Goal: Task Accomplishment & Management: Use online tool/utility

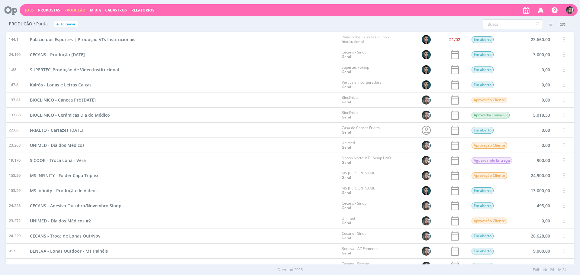
click at [30, 9] on link "Jobs" at bounding box center [29, 10] width 9 height 5
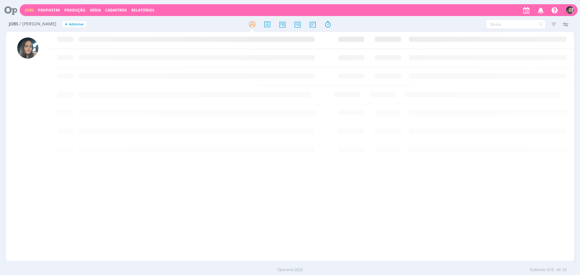
click at [48, 13] on div "Jobs Propostas Produção Mídia Cadastros Relatórios Notificações Central de Ajud…" at bounding box center [299, 10] width 558 height 12
click at [48, 12] on link "Propostas" at bounding box center [49, 10] width 22 height 5
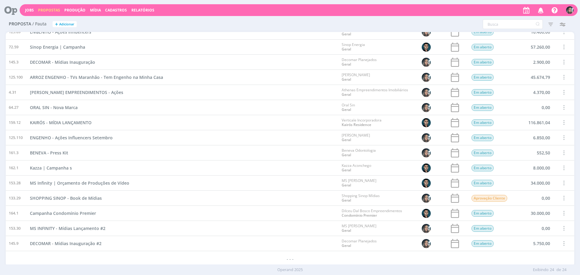
scroll to position [144, 0]
click at [75, 240] on span "DECOMAR - Mídias Inauguração #2" at bounding box center [66, 243] width 72 height 6
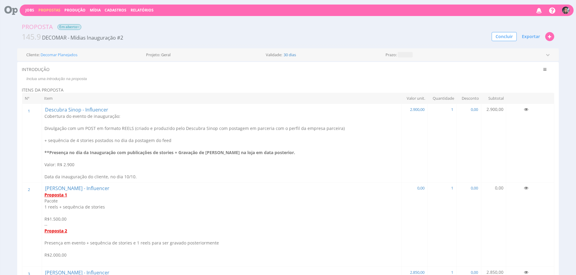
click at [106, 167] on p "Valor: R$ 2.900" at bounding box center [221, 165] width 355 height 6
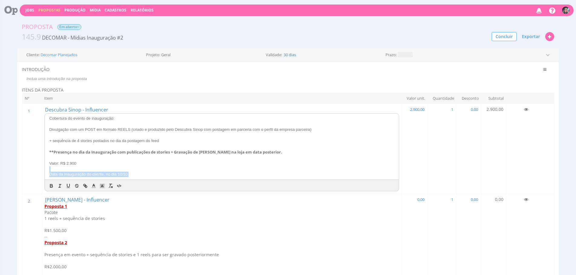
drag, startPoint x: 149, startPoint y: 176, endPoint x: 101, endPoint y: 169, distance: 48.3
click at [101, 169] on div "Cobertura do evento de inauguração: Divulgação com um POST em formato REELS (cr…" at bounding box center [222, 147] width 354 height 66
click at [118, 165] on p "Valor: R$ 2.900" at bounding box center [221, 163] width 345 height 5
drag, startPoint x: 112, startPoint y: 162, endPoint x: 93, endPoint y: 161, distance: 18.8
click at [93, 161] on p "Valor: R$ 2.900" at bounding box center [221, 163] width 345 height 5
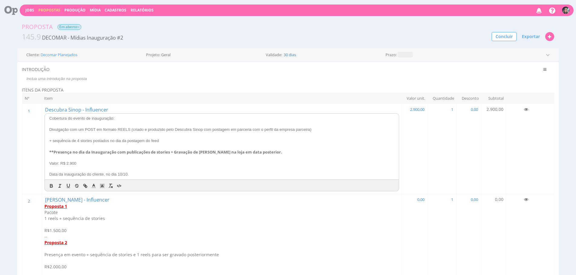
click at [190, 153] on strong "**Presença no dia da Inauguração com publicações de stories + Gravação de Reels…" at bounding box center [165, 151] width 233 height 5
click at [88, 161] on p "Valor: R$ 2.900" at bounding box center [221, 163] width 345 height 5
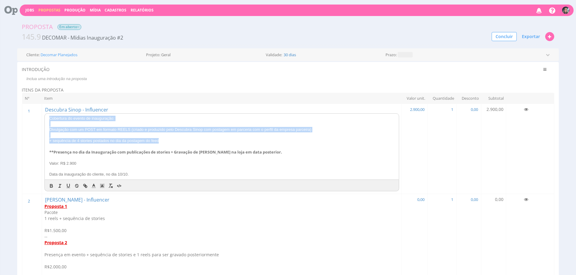
drag, startPoint x: 192, startPoint y: 140, endPoint x: 35, endPoint y: 120, distance: 157.5
click at [35, 120] on tr "1 1 Descubra Sinop - Influencer Cobertura do evento de inauguração: Divulgação …" at bounding box center [288, 149] width 532 height 90
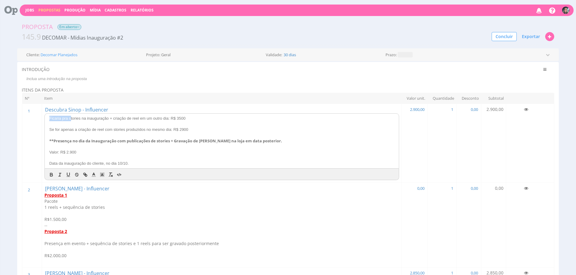
drag, startPoint x: 69, startPoint y: 119, endPoint x: 50, endPoint y: 115, distance: 19.8
click at [50, 115] on div "Ficaria pra stories na inauguração + criação de reel em um outro dia: R$ 3500 S…" at bounding box center [222, 141] width 354 height 55
click at [119, 120] on p "Stories na inauguração + criação de reel em um outro dia: R$ 3500" at bounding box center [221, 118] width 345 height 5
drag, startPoint x: 268, startPoint y: 141, endPoint x: 46, endPoint y: 135, distance: 222.3
click at [46, 135] on div "Stories na inauguração + criação de reel em um outro dia: R$ 3500 Se for apenas…" at bounding box center [222, 141] width 354 height 55
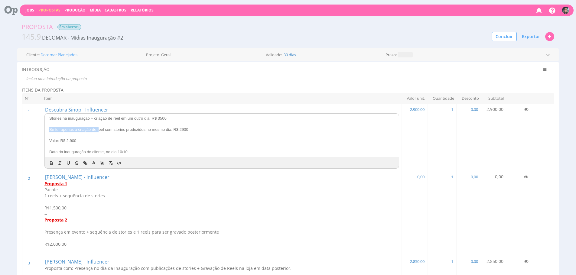
drag, startPoint x: 97, startPoint y: 130, endPoint x: 48, endPoint y: 130, distance: 48.4
click at [49, 130] on p "Se for apenas a criação de reel com stories produzidos no mesmo dia: R$ 2900" at bounding box center [221, 129] width 345 height 5
click at [56, 130] on p "Reel com stories produzidos no mesmo dia: R$ 2900" at bounding box center [221, 129] width 345 height 5
click at [118, 119] on p "Stories na inauguração + criação de reel em um outro dia: R$ 3500" at bounding box center [221, 118] width 345 height 5
click at [87, 140] on p "Valor: R$ 2.900" at bounding box center [221, 140] width 345 height 5
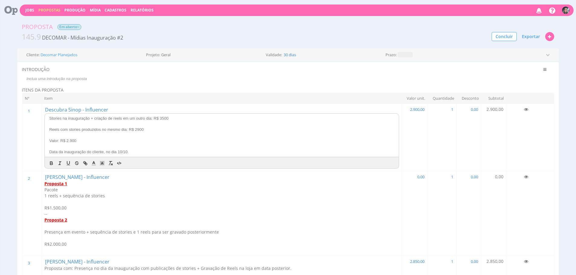
click at [151, 155] on div "Stories na inauguração + criação de reels em um outro dia: R$ 3500 Reels com st…" at bounding box center [222, 135] width 354 height 43
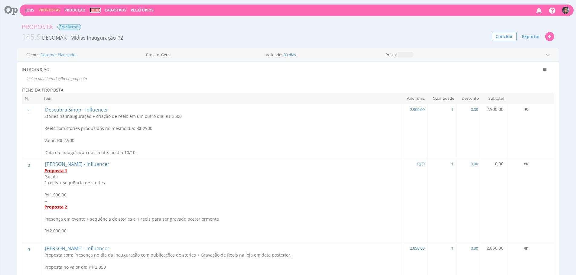
click at [94, 11] on link "Mídia" at bounding box center [95, 10] width 11 height 5
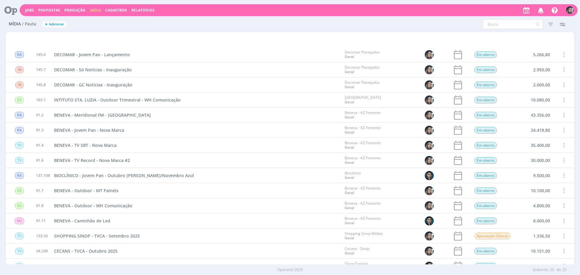
scroll to position [159, 0]
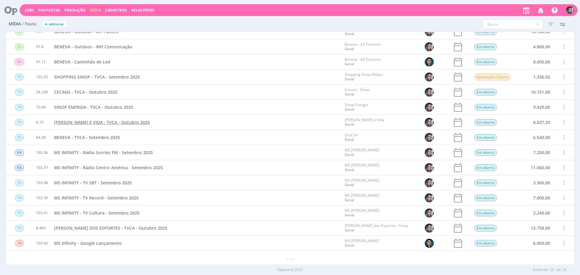
click at [108, 124] on span "LUZ E VIDA - TVCA - [DATE]" at bounding box center [102, 122] width 96 height 6
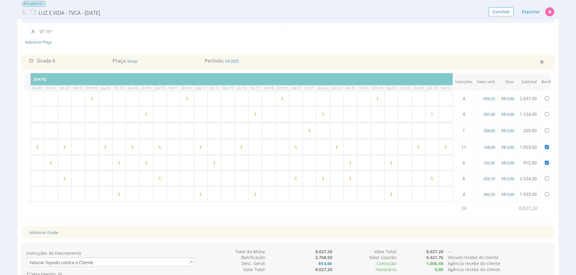
scroll to position [0, 145]
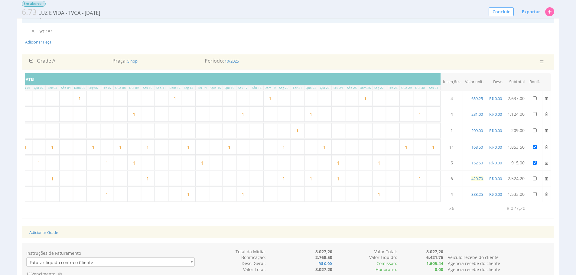
click at [479, 177] on span "420,70" at bounding box center [477, 178] width 13 height 5
type input "420,75"
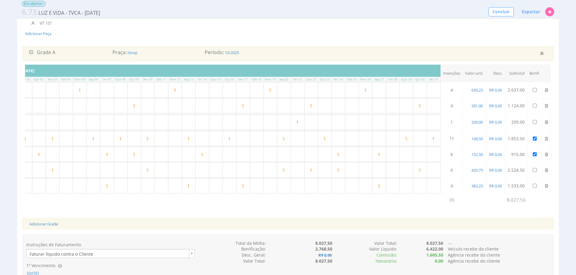
scroll to position [52, 0]
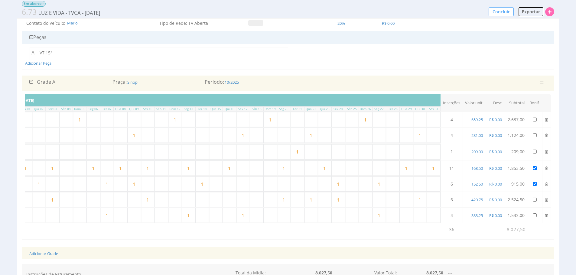
click at [526, 11] on span "Exportar" at bounding box center [531, 12] width 18 height 6
click at [515, 25] on span "PDF / Imprimir" at bounding box center [516, 23] width 29 height 6
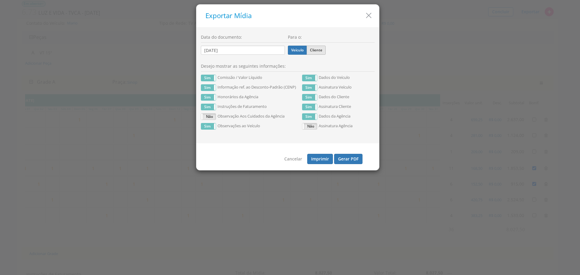
click at [319, 49] on label "Cliente" at bounding box center [316, 50] width 19 height 9
click at [0, 0] on input "Cliente" at bounding box center [0, 0] width 0 height 0
click at [353, 162] on button "Gerar PDF" at bounding box center [348, 159] width 28 height 10
click at [303, 53] on label "Veículo" at bounding box center [297, 50] width 19 height 9
click at [0, 0] on input "Veículo" at bounding box center [0, 0] width 0 height 0
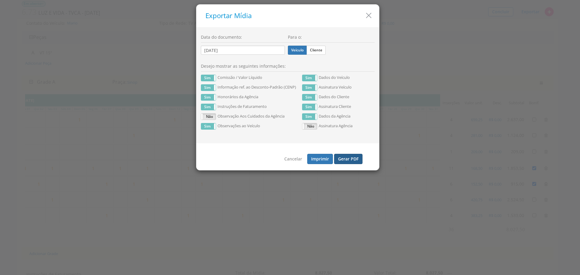
click at [351, 160] on button "Gerar PDF" at bounding box center [348, 159] width 28 height 10
click at [372, 13] on icon "button" at bounding box center [369, 15] width 9 height 9
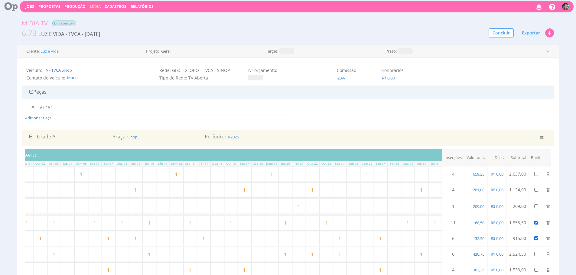
scroll to position [0, 0]
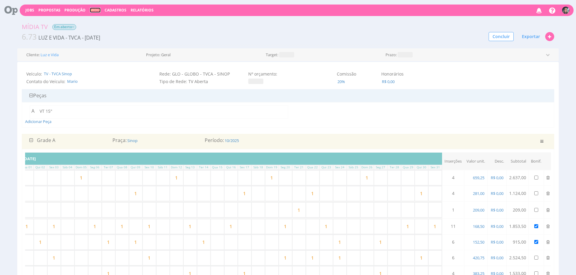
click at [94, 12] on link "Mídia" at bounding box center [95, 10] width 11 height 5
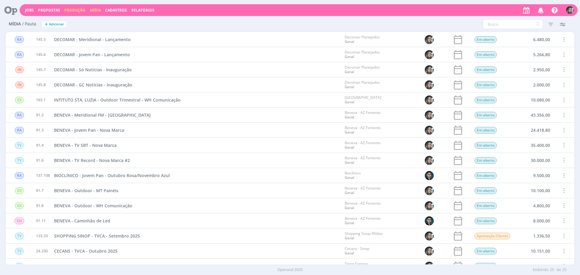
drag, startPoint x: 69, startPoint y: 11, endPoint x: 96, endPoint y: 25, distance: 29.7
click at [69, 11] on link "Produção" at bounding box center [74, 10] width 21 height 5
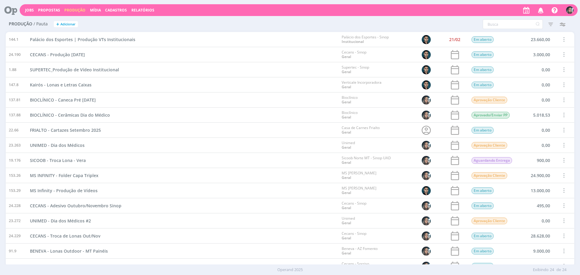
scroll to position [144, 0]
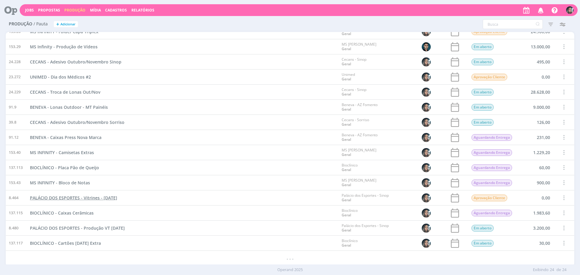
click at [70, 197] on span "PALÁCIO DOS ESPORTES - Vitrines - [DATE]" at bounding box center [73, 198] width 87 height 6
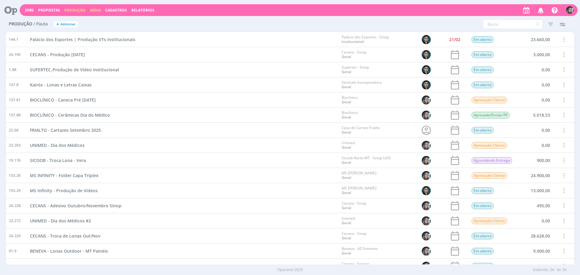
click at [98, 8] on link "Mídia" at bounding box center [95, 10] width 11 height 5
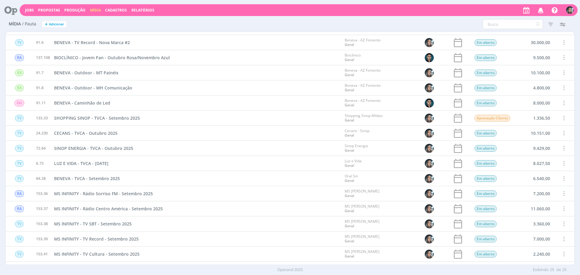
scroll to position [159, 0]
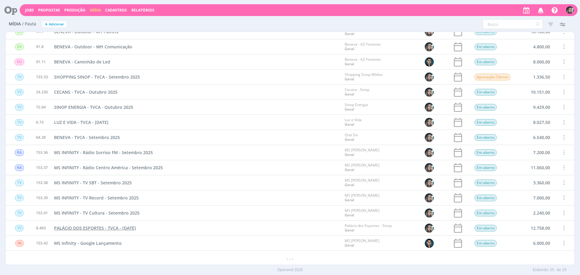
click at [125, 229] on span "PALÁCIO DOS ESPORTES - TVCA - [DATE]" at bounding box center [95, 228] width 82 height 6
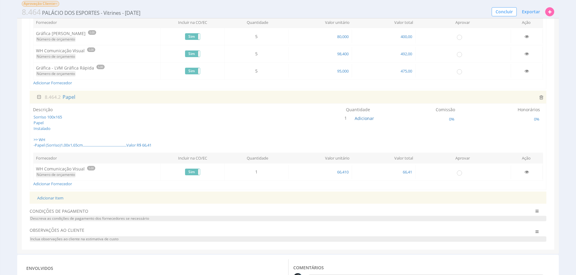
scroll to position [238, 0]
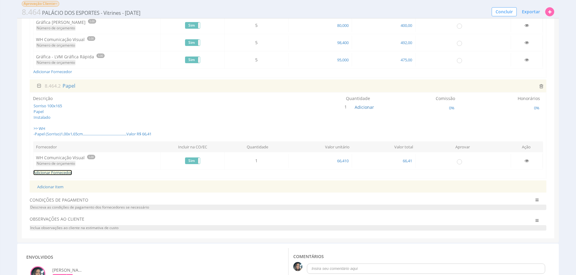
click at [60, 175] on link "Adicionar Fornecedor" at bounding box center [52, 172] width 39 height 5
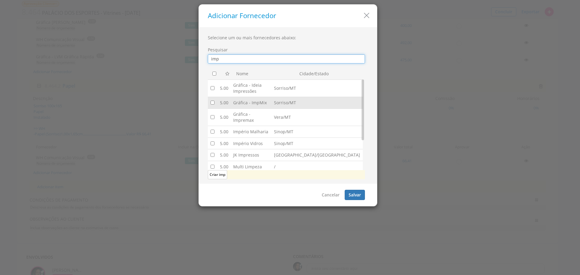
type input "imp"
click at [212, 101] on input "checkbox" at bounding box center [213, 103] width 4 height 4
checkbox input "true"
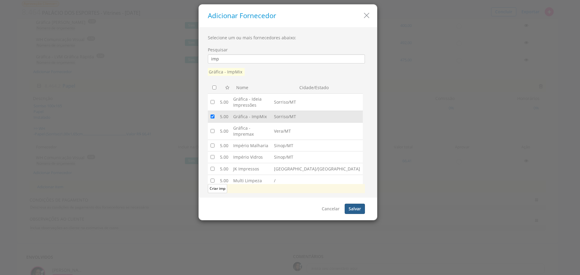
click at [355, 206] on button "Salvar" at bounding box center [355, 209] width 20 height 10
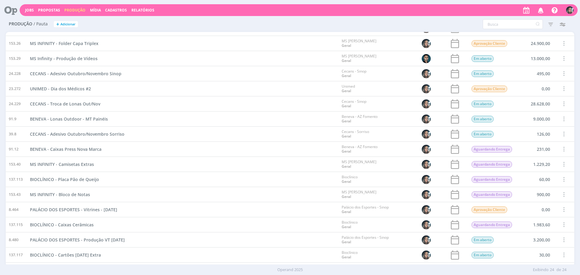
scroll to position [144, 0]
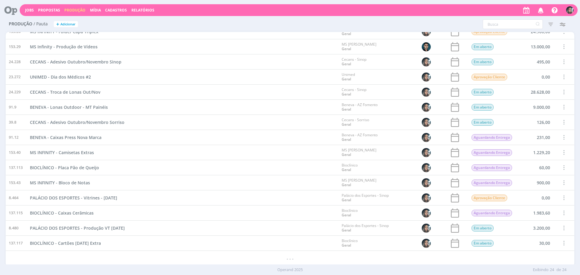
click at [112, 9] on span "Cadastros" at bounding box center [116, 10] width 22 height 5
click at [119, 44] on link "Fornecedores" at bounding box center [117, 40] width 51 height 9
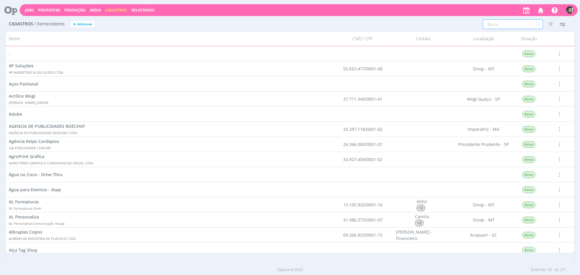
click at [497, 26] on input "text" at bounding box center [513, 24] width 60 height 10
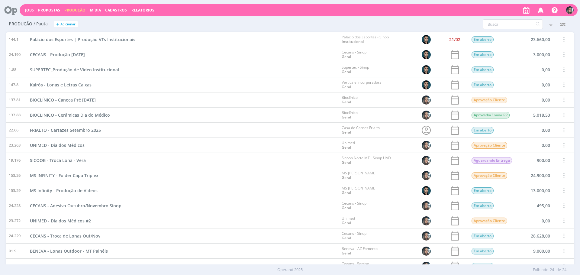
click at [46, 8] on span "Propostas" at bounding box center [49, 10] width 22 height 5
click at [52, 10] on span "Propostas" at bounding box center [49, 10] width 22 height 5
click at [31, 11] on link "Jobs" at bounding box center [29, 10] width 9 height 5
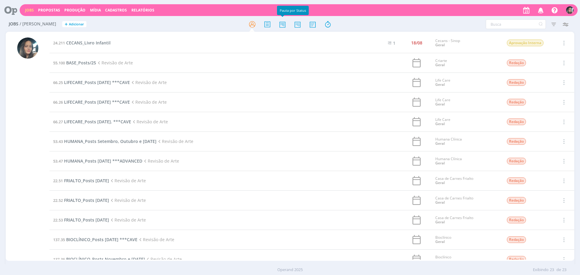
click at [282, 24] on icon at bounding box center [282, 24] width 11 height 12
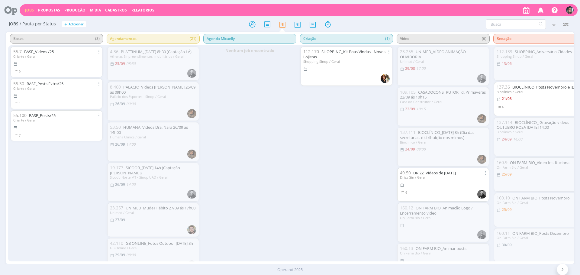
click at [218, 178] on div "Nenhum job encontrado" at bounding box center [250, 153] width 97 height 216
click at [265, 102] on div "Nenhum job encontrado" at bounding box center [250, 153] width 97 height 216
click at [264, 123] on div "Nenhum job encontrado" at bounding box center [250, 153] width 97 height 216
